Goal: Information Seeking & Learning: Learn about a topic

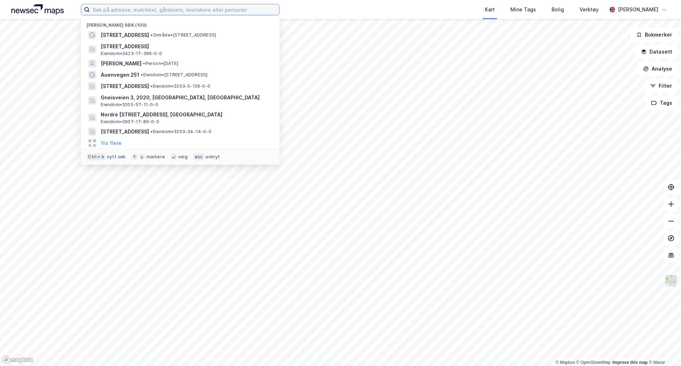
click at [123, 14] on input at bounding box center [185, 9] width 190 height 11
type input "l"
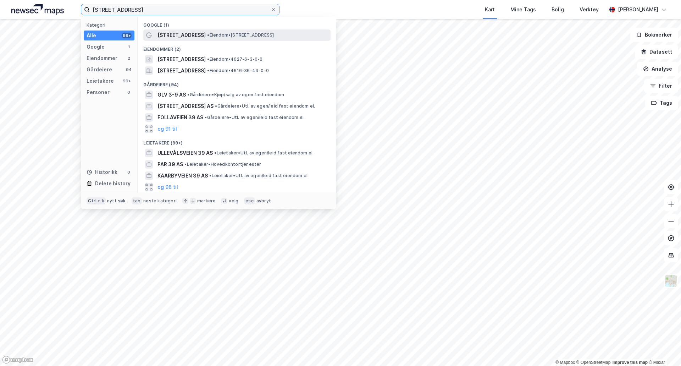
type input "floravågvegen 39"
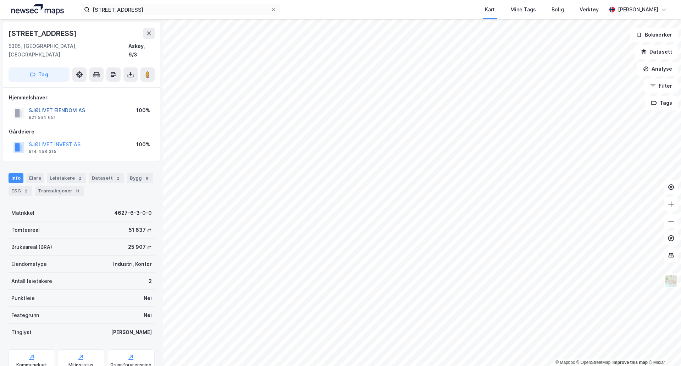
click at [0, 0] on button "SJØLIVET EIENDOM AS" at bounding box center [0, 0] width 0 height 0
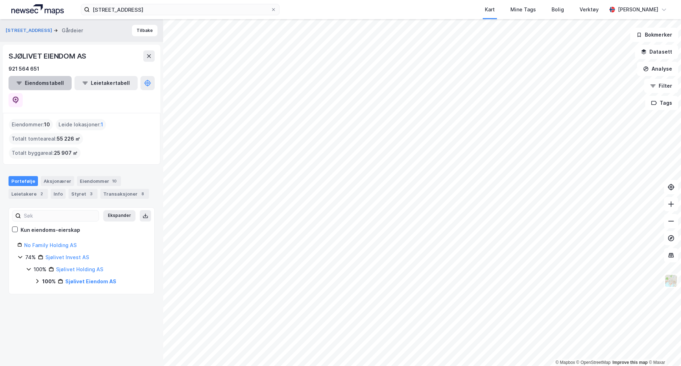
click at [47, 83] on button "Eiendomstabell" at bounding box center [40, 83] width 63 height 14
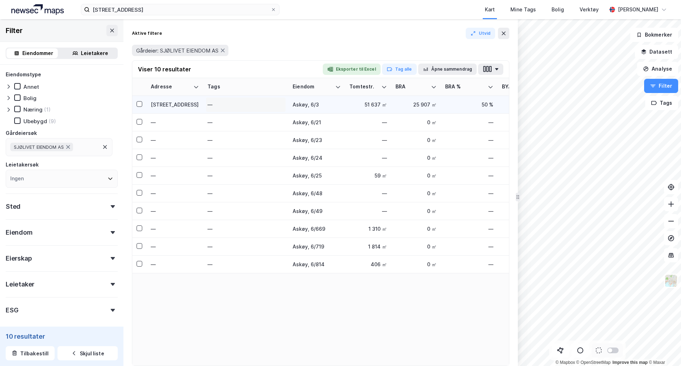
click at [209, 106] on div "—" at bounding box center [246, 104] width 77 height 11
click at [250, 103] on input at bounding box center [247, 104] width 79 height 11
click at [180, 106] on div "[STREET_ADDRESS]" at bounding box center [175, 104] width 48 height 7
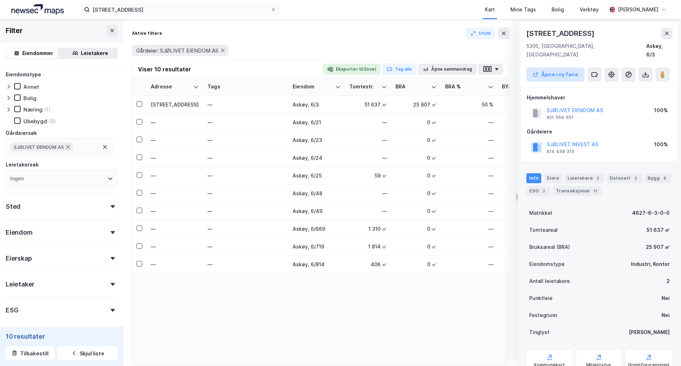
click at [569, 67] on button "Åpne i ny fane" at bounding box center [556, 74] width 58 height 14
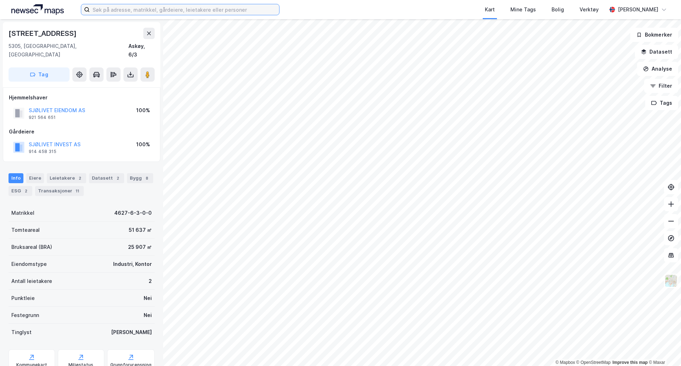
click at [117, 9] on input at bounding box center [185, 9] width 190 height 11
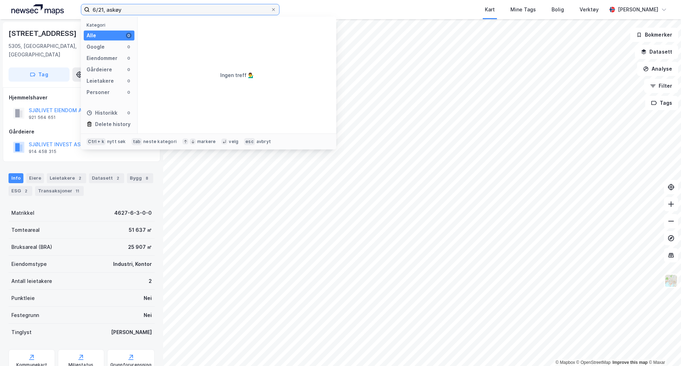
type input "6/21, askøy"
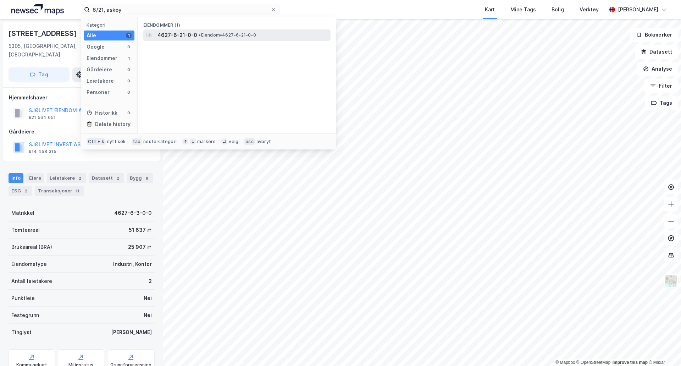
click at [170, 29] on div "4627-6-21-0-0 • Eiendom • 4627-6-21-0-0" at bounding box center [236, 34] width 187 height 11
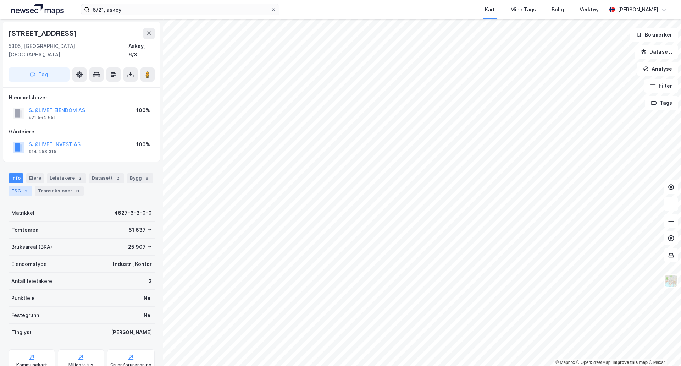
click at [13, 186] on div "ESG 2" at bounding box center [21, 191] width 24 height 10
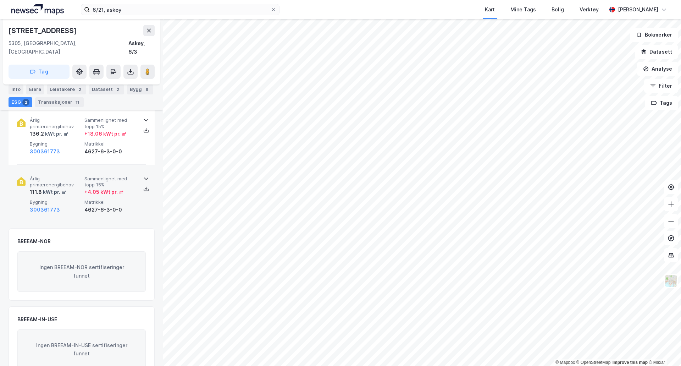
scroll to position [71, 0]
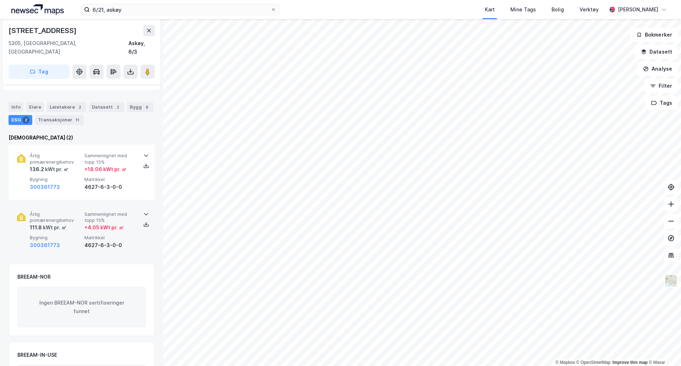
drag, startPoint x: 135, startPoint y: 235, endPoint x: 132, endPoint y: 225, distance: 9.8
click at [135, 235] on div "Årlig primærenergibehov 111.8 kWt pr. ㎡ Sammenlignet med topp 15% + 4.05 kWt pr…" at bounding box center [81, 230] width 129 height 55
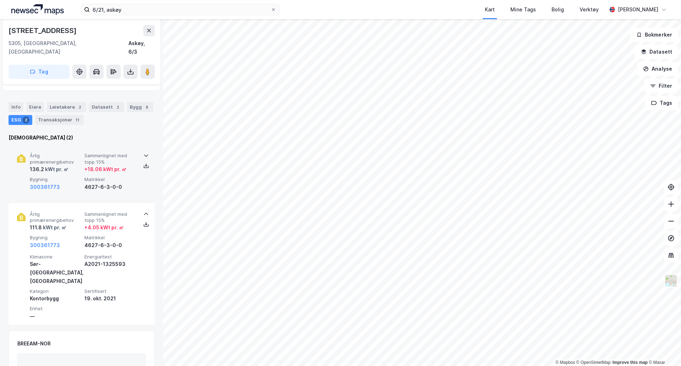
click at [137, 181] on div "Årlig primærenergibehov 136.2 kWt pr. ㎡ Sammenlignet med topp 15% + 18.06 kWt p…" at bounding box center [81, 171] width 129 height 55
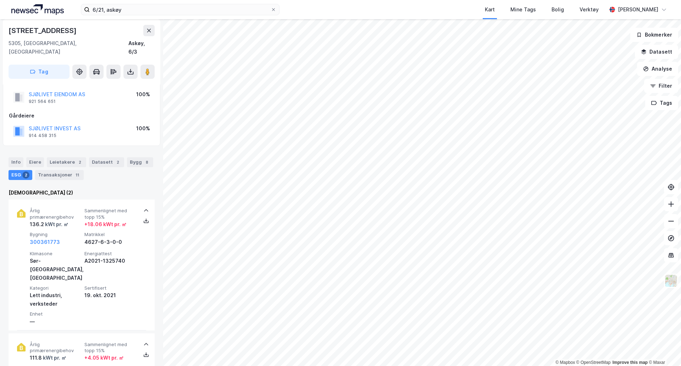
scroll to position [0, 0]
